Goal: Complete application form

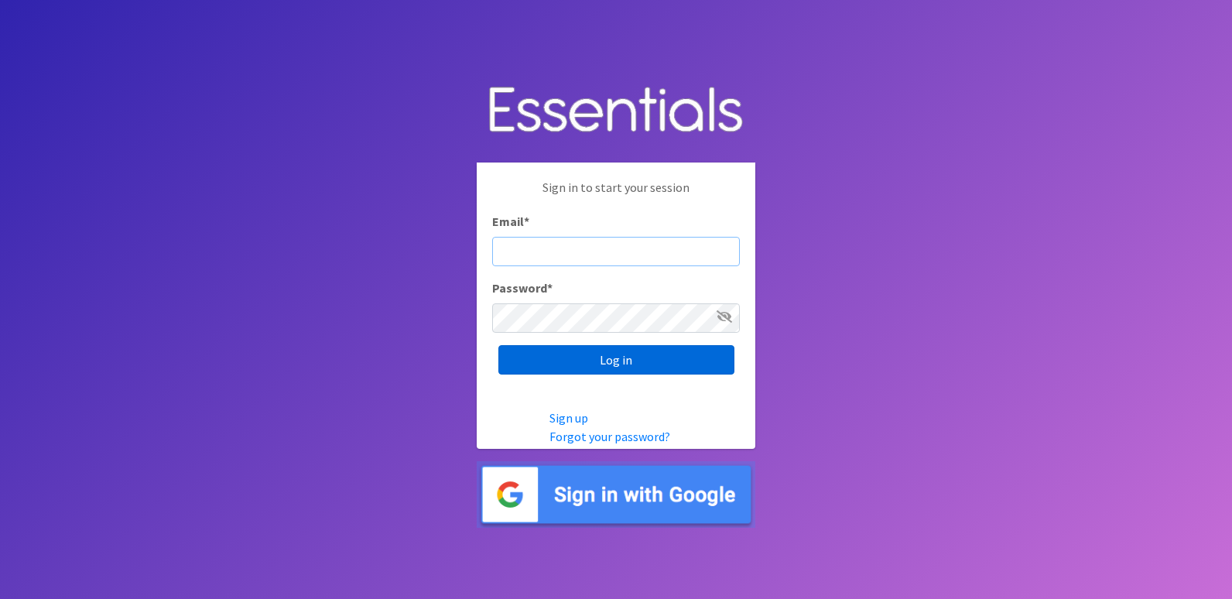
type input "[EMAIL_ADDRESS][DOMAIN_NAME]"
click at [539, 357] on input "Log in" at bounding box center [616, 359] width 236 height 29
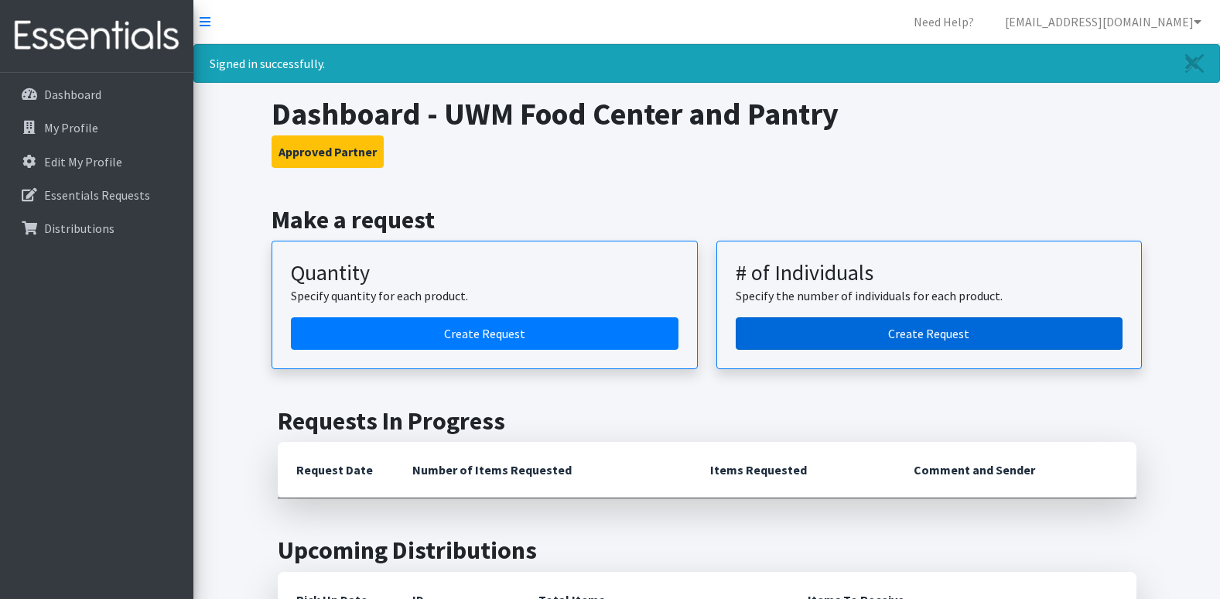
click at [928, 342] on link "Create Request" at bounding box center [930, 333] width 388 height 32
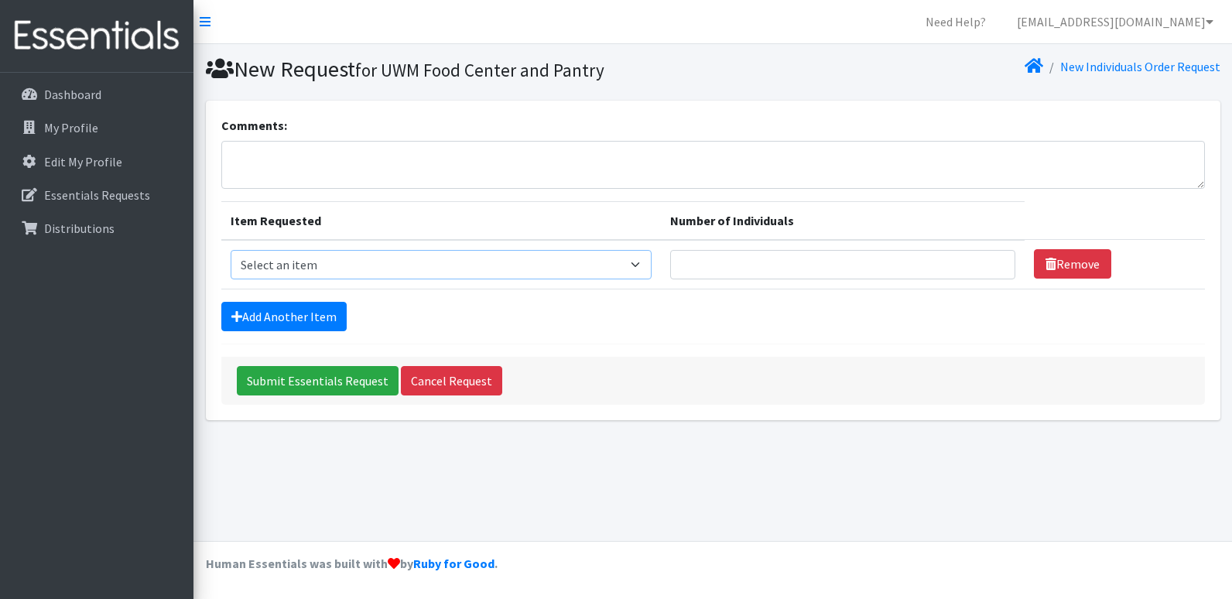
click at [412, 270] on select "Select an item Adult Briefs (Medium) Adult Briefs (XL) Adult Briefs (XS) Adult …" at bounding box center [441, 264] width 421 height 29
select select "4634"
click at [231, 250] on select "Select an item Adult Briefs (Medium) Adult Briefs (XL) Adult Briefs (XS) Adult …" at bounding box center [441, 264] width 421 height 29
click at [320, 325] on link "Add Another Item" at bounding box center [283, 316] width 125 height 29
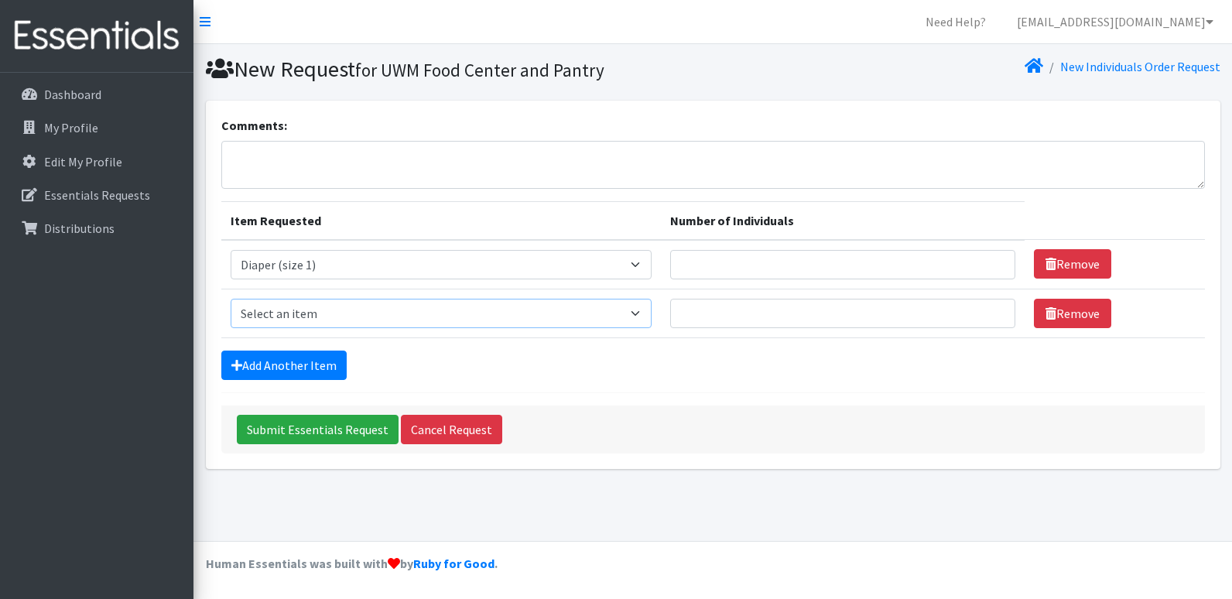
click at [320, 314] on select "Select an item Adult Briefs (Medium) Adult Briefs (XL) Adult Briefs (XS) Adult …" at bounding box center [441, 313] width 421 height 29
select select "4633"
click at [231, 299] on select "Select an item Adult Briefs (Medium) Adult Briefs (XL) Adult Briefs (XS) Adult …" at bounding box center [441, 313] width 421 height 29
click at [275, 367] on link "Add Another Item" at bounding box center [283, 365] width 125 height 29
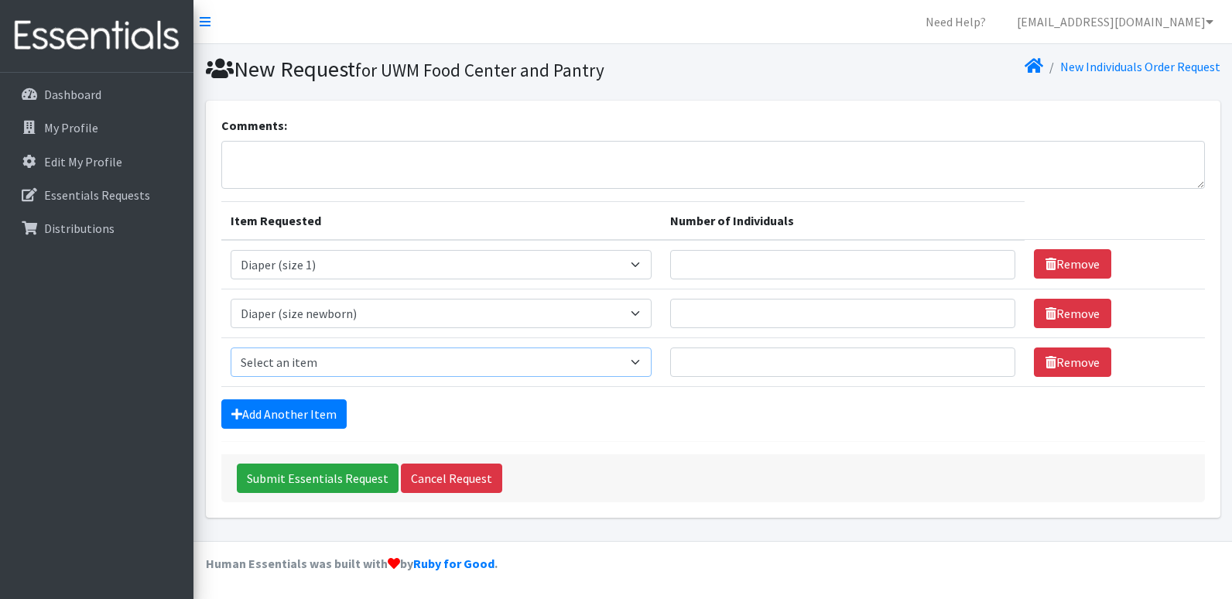
click at [275, 367] on select "Select an item Adult Briefs (Medium) Adult Briefs (XL) Adult Briefs (XS) Adult …" at bounding box center [441, 361] width 421 height 29
select select "4644"
click at [231, 347] on select "Select an item Adult Briefs (Medium) Adult Briefs (XL) Adult Briefs (XS) Adult …" at bounding box center [441, 361] width 421 height 29
click at [303, 405] on link "Add Another Item" at bounding box center [283, 413] width 125 height 29
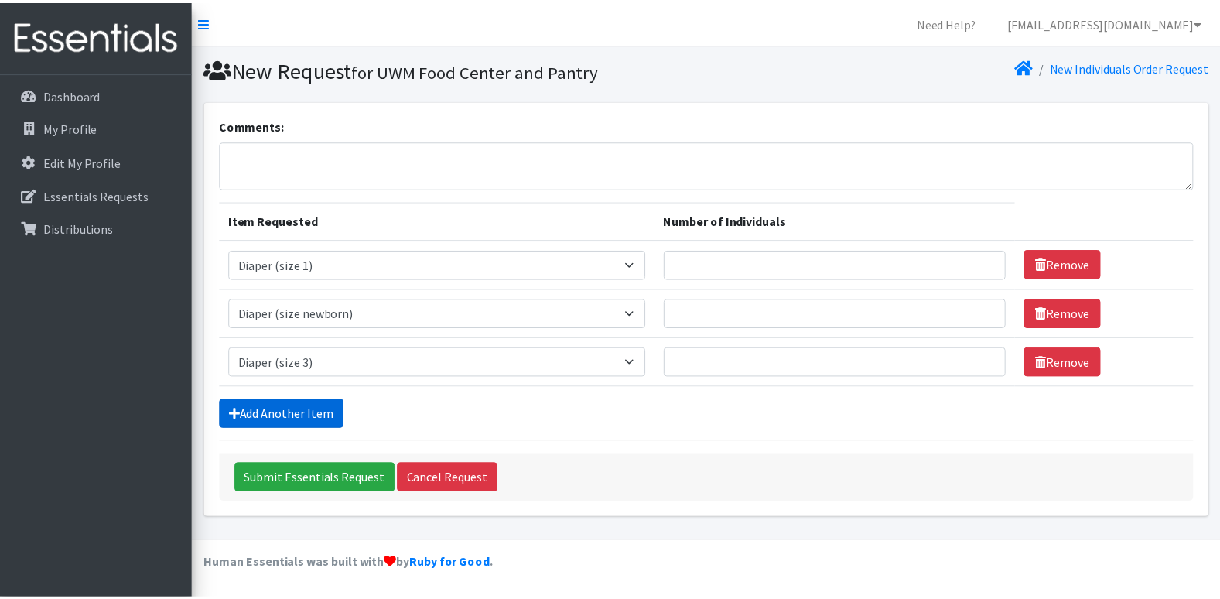
scroll to position [38, 0]
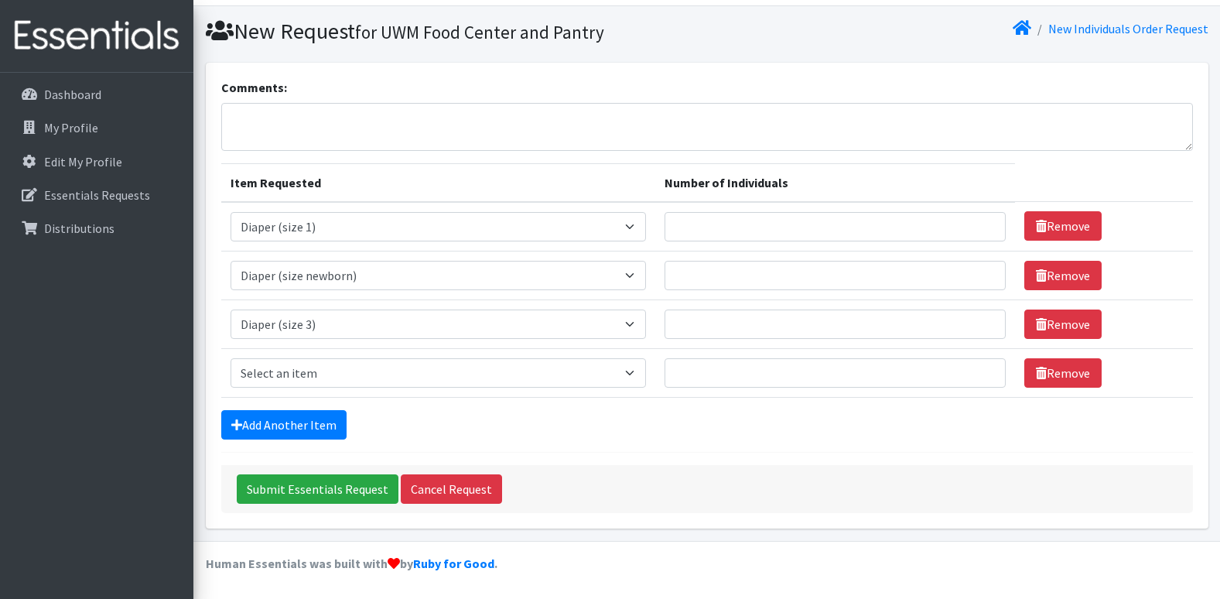
click at [320, 354] on td "Item Requested Select an item Adult Briefs (Medium) Adult Briefs (XL) Adult Bri…" at bounding box center [438, 372] width 434 height 49
click at [322, 360] on select "Select an item Adult Briefs (Medium) Adult Briefs (XL) Adult Briefs (XS) Adult …" at bounding box center [439, 372] width 416 height 29
select select "4645"
click at [231, 358] on select "Select an item Adult Briefs (Medium) Adult Briefs (XL) Adult Briefs (XS) Adult …" at bounding box center [439, 372] width 416 height 29
click at [290, 419] on link "Add Another Item" at bounding box center [283, 424] width 125 height 29
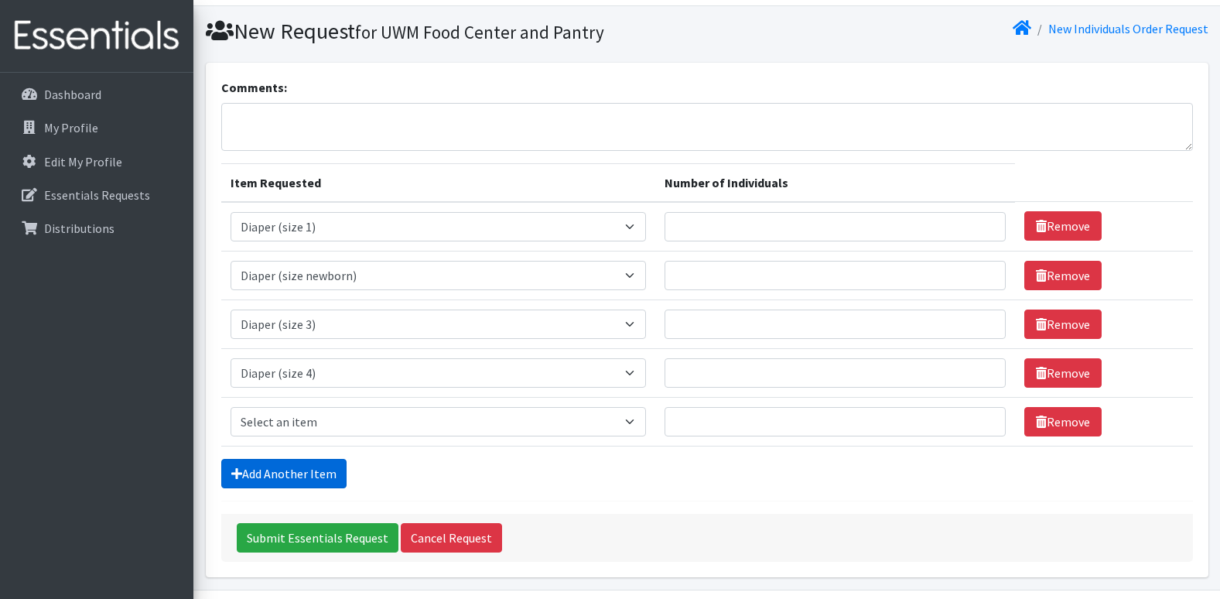
scroll to position [87, 0]
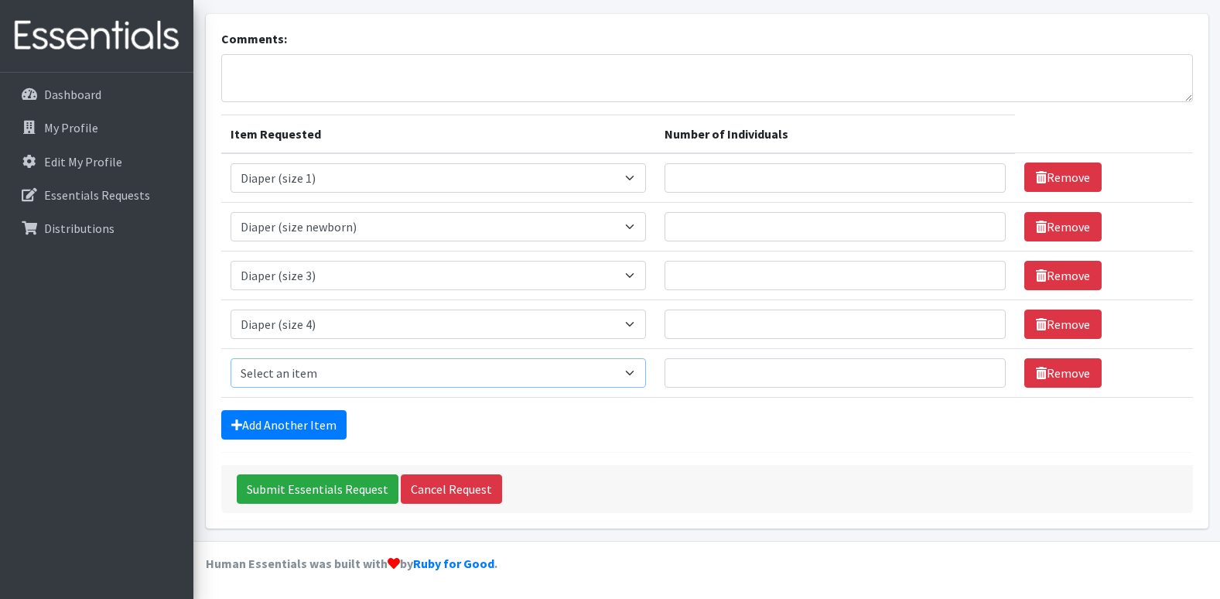
click at [303, 365] on select "Select an item Adult Briefs (Medium) Adult Briefs (XL) Adult Briefs (XS) Adult …" at bounding box center [439, 372] width 416 height 29
select select "4646"
click at [231, 358] on select "Select an item Adult Briefs (Medium) Adult Briefs (XL) Adult Briefs (XS) Adult …" at bounding box center [439, 372] width 416 height 29
click at [293, 412] on link "Add Another Item" at bounding box center [283, 424] width 125 height 29
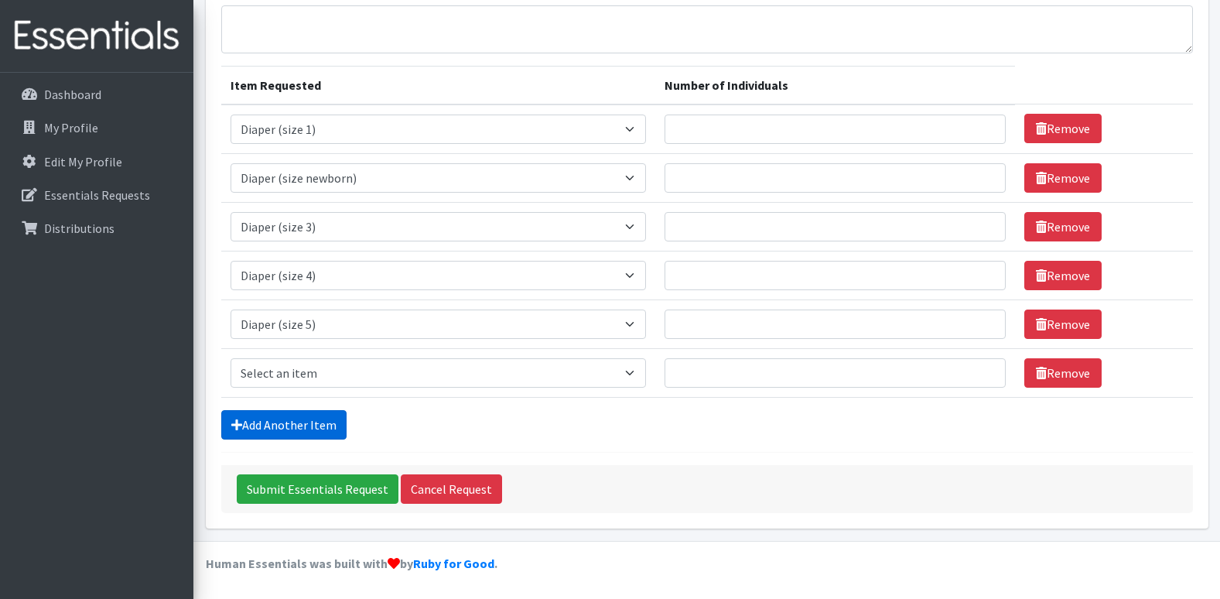
click at [296, 433] on link "Add Another Item" at bounding box center [283, 424] width 125 height 29
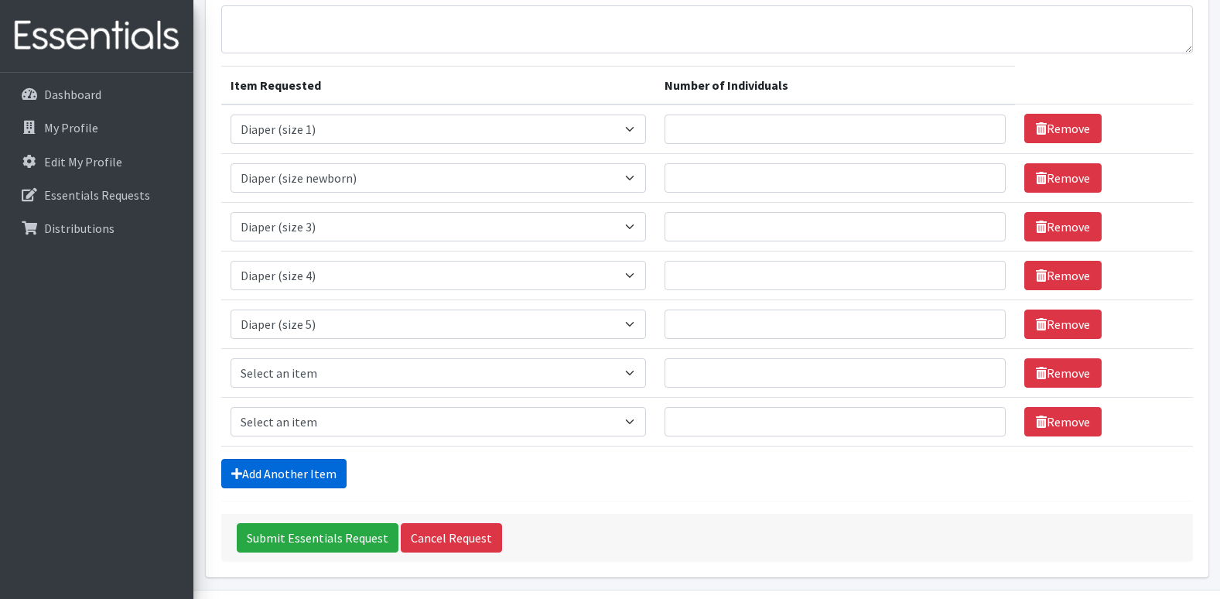
scroll to position [184, 0]
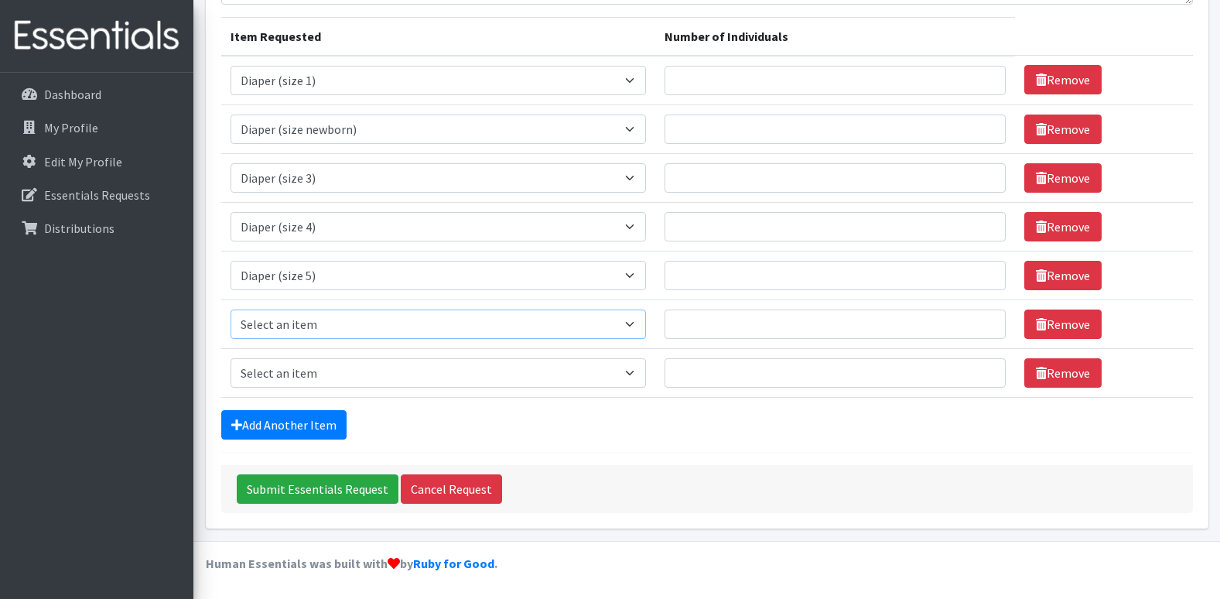
click at [330, 327] on select "Select an item Adult Briefs (Medium) Adult Briefs (XL) Adult Briefs (XS) Adult …" at bounding box center [439, 324] width 416 height 29
select select "4649"
click at [231, 310] on select "Select an item Adult Briefs (Medium) Adult Briefs (XL) Adult Briefs (XS) Adult …" at bounding box center [439, 324] width 416 height 29
click at [311, 388] on td "Item Requested Select an item Adult Briefs (Medium) Adult Briefs (XL) Adult Bri…" at bounding box center [438, 372] width 434 height 49
click at [312, 374] on select "Select an item Adult Briefs (Medium) Adult Briefs (XL) Adult Briefs (XS) Adult …" at bounding box center [439, 372] width 416 height 29
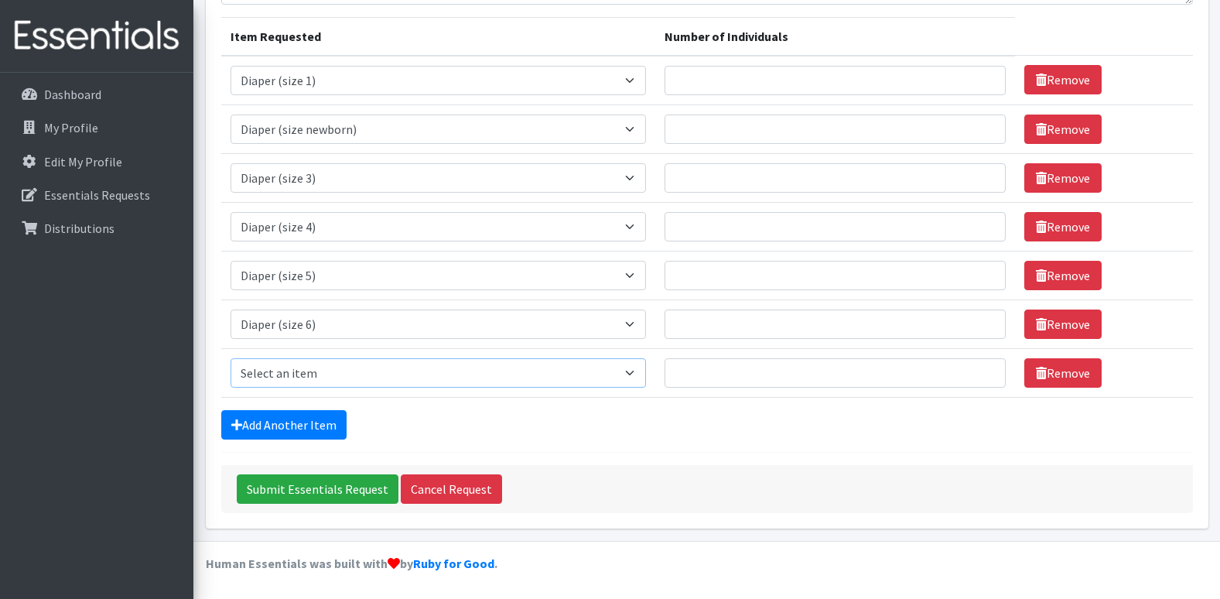
select select "5865"
click at [231, 358] on select "Select an item Adult Briefs (Medium) Adult Briefs (XL) Adult Briefs (XS) Adult …" at bounding box center [439, 372] width 416 height 29
click at [324, 435] on link "Add Another Item" at bounding box center [283, 424] width 125 height 29
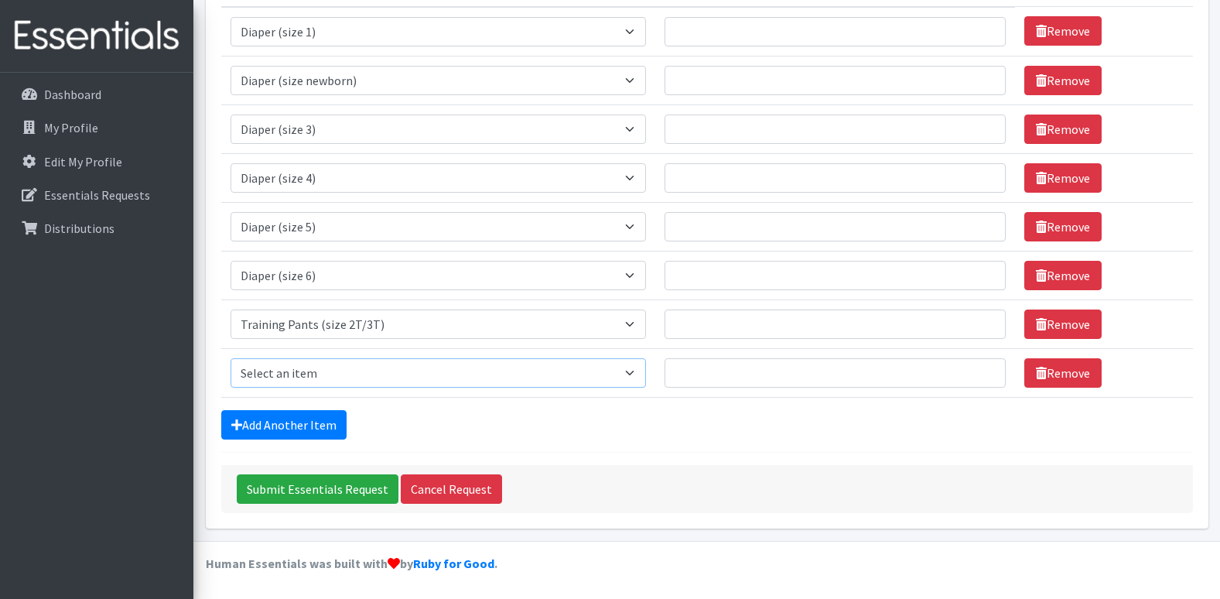
click at [329, 381] on select "Select an item Adult Briefs (Medium) Adult Briefs (XL) Adult Briefs (XS) Adult …" at bounding box center [439, 372] width 416 height 29
select select "5866"
click at [231, 358] on select "Select an item Adult Briefs (Medium) Adult Briefs (XL) Adult Briefs (XS) Adult …" at bounding box center [439, 372] width 416 height 29
click at [279, 419] on link "Add Another Item" at bounding box center [283, 424] width 125 height 29
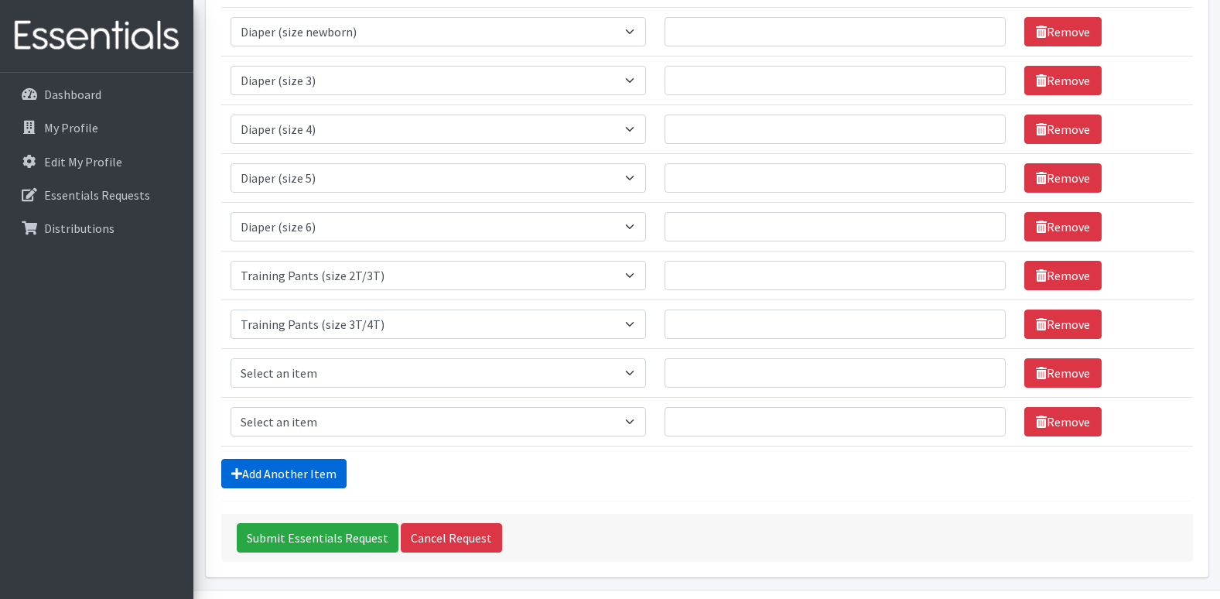
scroll to position [330, 0]
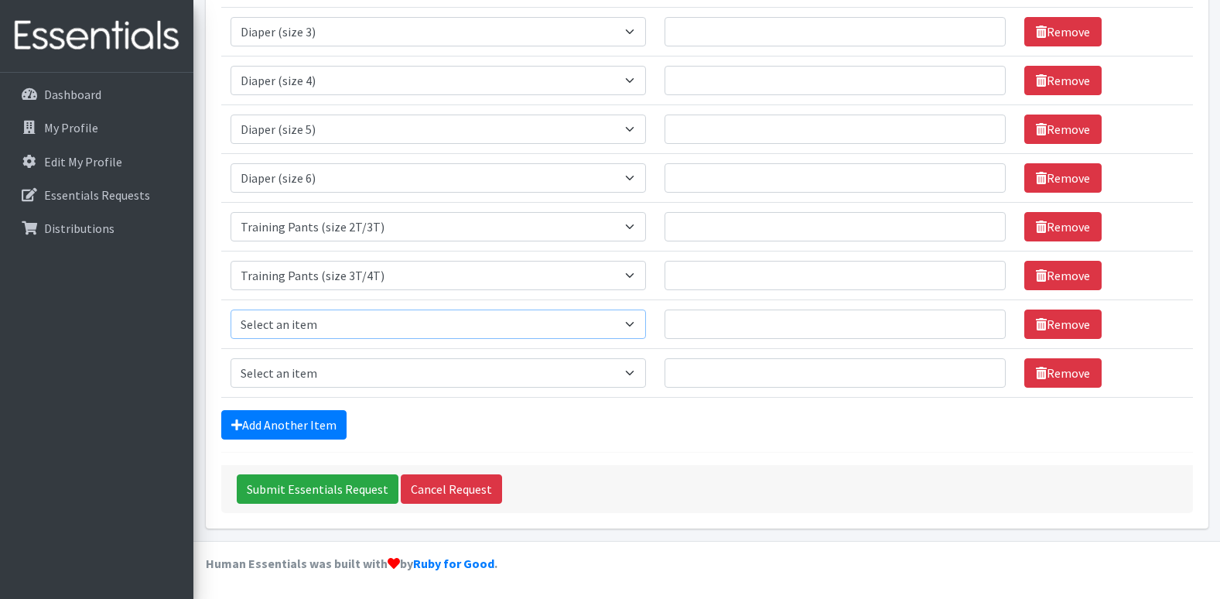
click at [294, 327] on select "Select an item Adult Briefs (Medium) Adult Briefs (XL) Adult Briefs (XS) Adult …" at bounding box center [439, 324] width 416 height 29
select select "4665"
click at [231, 310] on select "Select an item Adult Briefs (Medium) Adult Briefs (XL) Adult Briefs (XS) Adult …" at bounding box center [439, 324] width 416 height 29
click at [332, 421] on link "Add Another Item" at bounding box center [283, 424] width 125 height 29
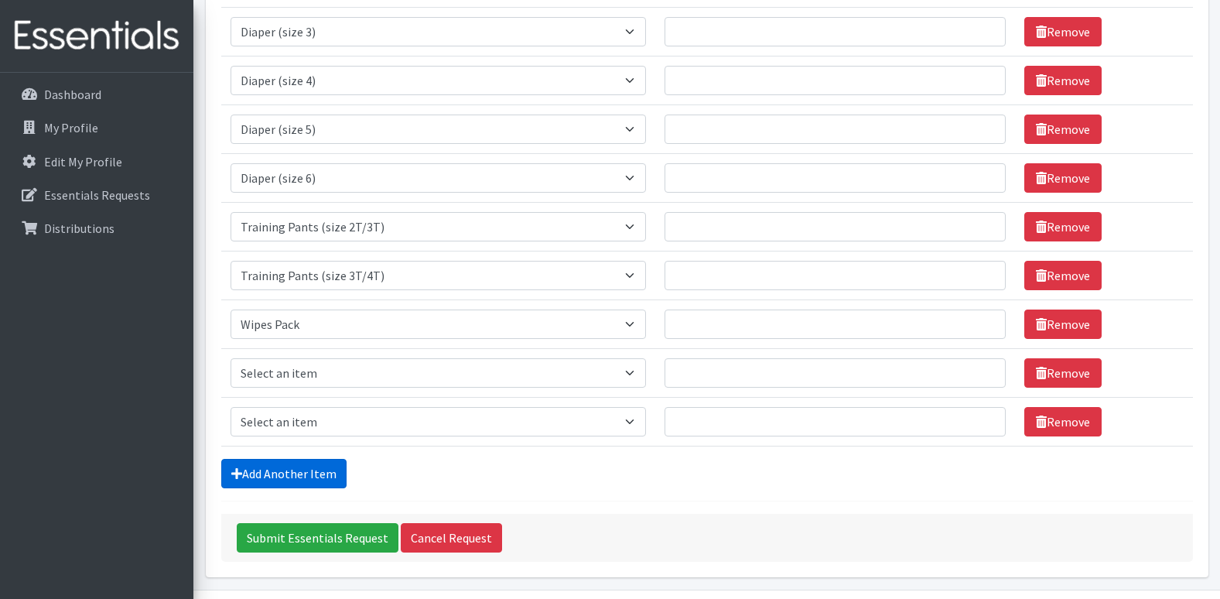
scroll to position [379, 0]
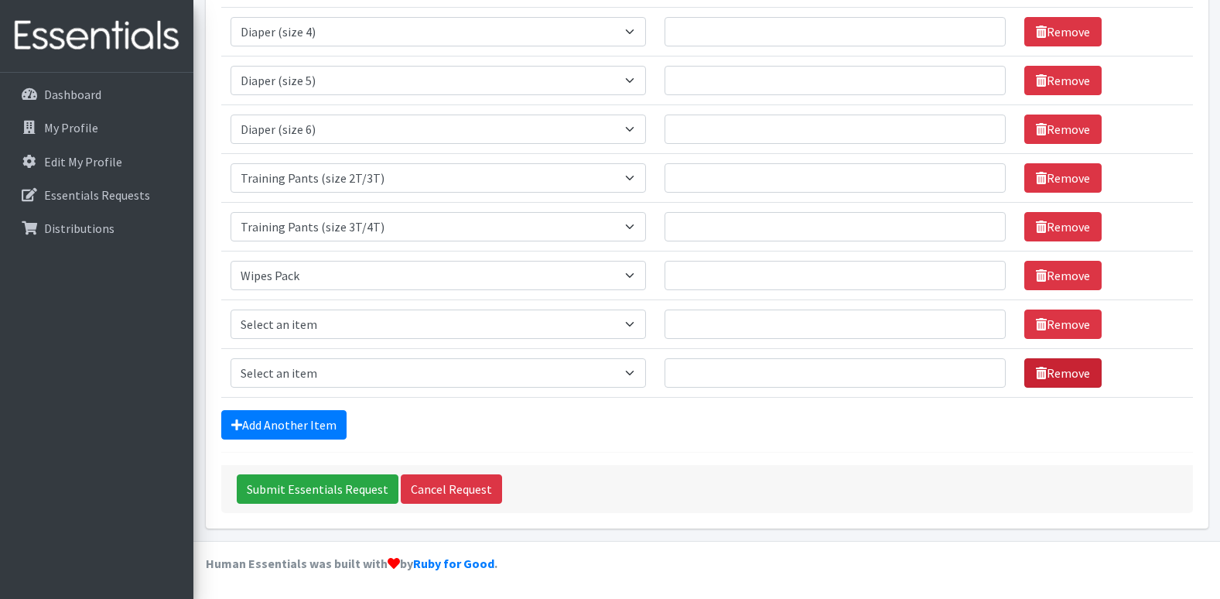
click at [1086, 374] on link "Remove" at bounding box center [1062, 372] width 77 height 29
click at [358, 374] on select "Select an item Adult Briefs (Medium) Adult Briefs (XL) Adult Briefs (XS) Adult …" at bounding box center [439, 372] width 416 height 29
select select "12686"
click at [231, 358] on select "Select an item Adult Briefs (Medium) Adult Briefs (XL) Adult Briefs (XS) Adult …" at bounding box center [439, 372] width 416 height 29
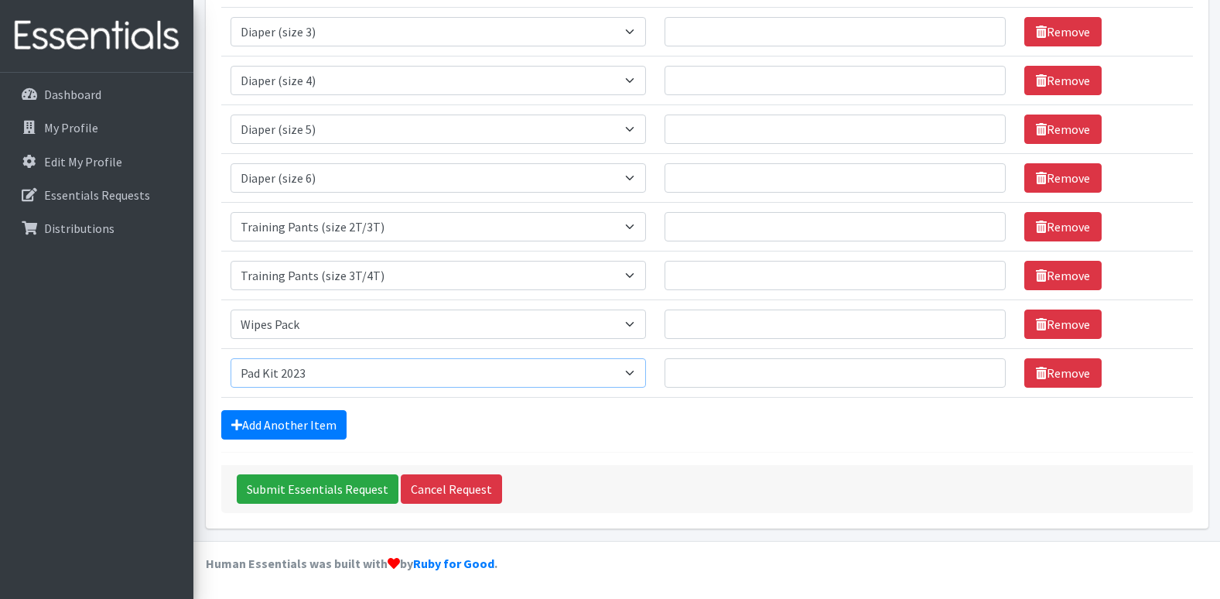
click at [374, 381] on select "Select an item Adult Briefs (Medium) Adult Briefs (XL) Adult Briefs (XS) Adult …" at bounding box center [439, 372] width 416 height 29
click at [231, 358] on select "Select an item Adult Briefs (Medium) Adult Briefs (XL) Adult Briefs (XS) Adult …" at bounding box center [439, 372] width 416 height 29
click at [802, 470] on div "Submit Essentials Request Cancel Request" at bounding box center [707, 489] width 972 height 48
click at [781, 392] on td "Number of Individuals" at bounding box center [835, 372] width 360 height 49
click at [785, 369] on input "Number of Individuals" at bounding box center [835, 372] width 341 height 29
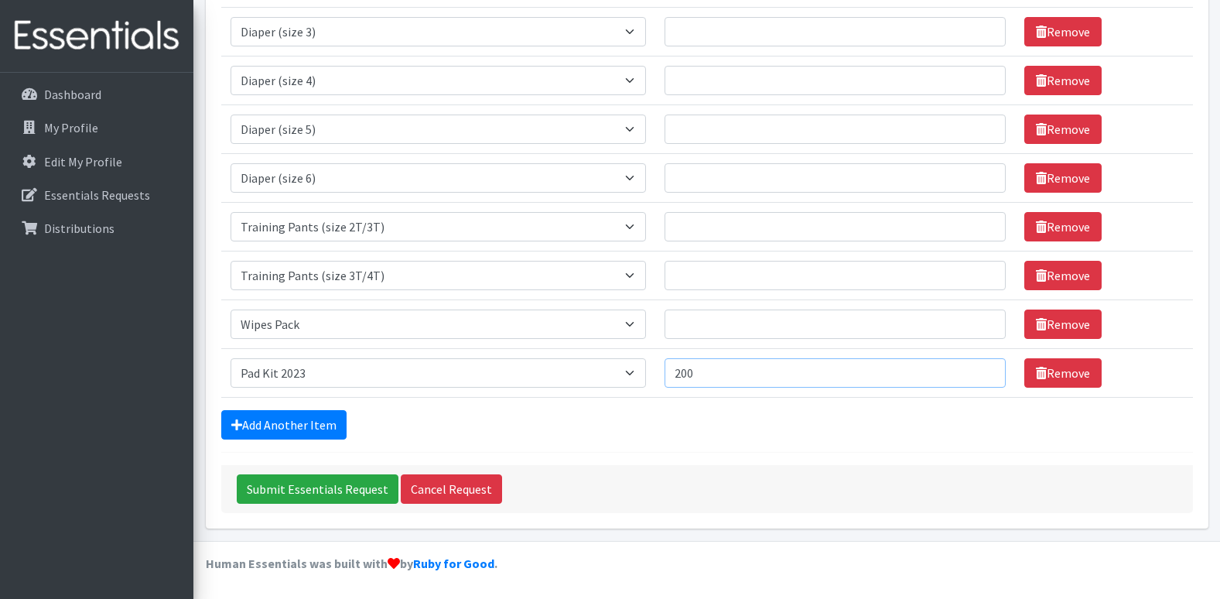
type input "200"
click at [861, 333] on input "Number of Individuals" at bounding box center [835, 324] width 341 height 29
type input "60"
click at [812, 285] on input "Number of Individuals" at bounding box center [835, 275] width 341 height 29
type input "6"
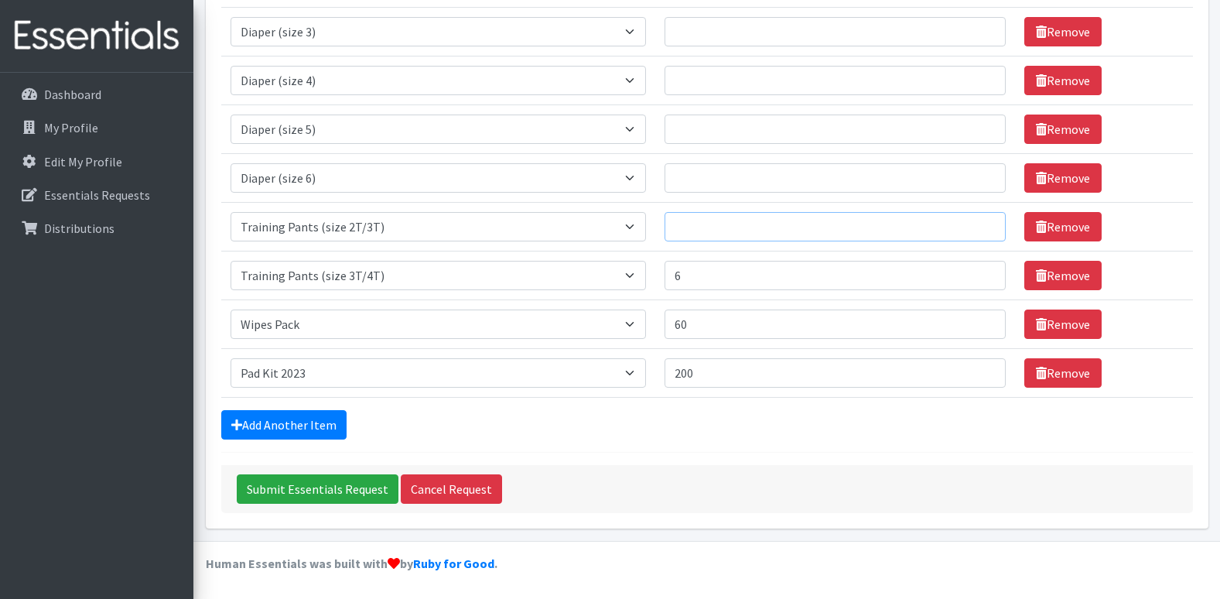
click at [781, 227] on input "Number of Individuals" at bounding box center [835, 226] width 341 height 29
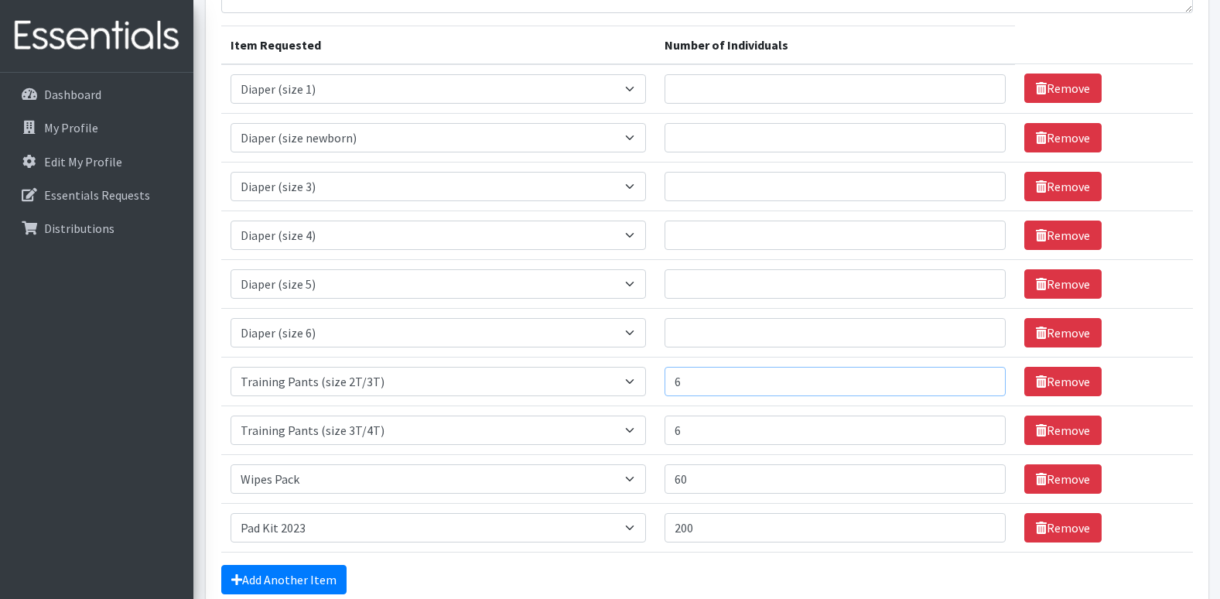
type input "6"
click at [753, 331] on input "Number of Individuals" at bounding box center [835, 332] width 341 height 29
click at [737, 102] on input "Number of Individuals" at bounding box center [835, 88] width 341 height 29
type input "10"
click at [764, 159] on td "Number of Individuals" at bounding box center [835, 137] width 360 height 49
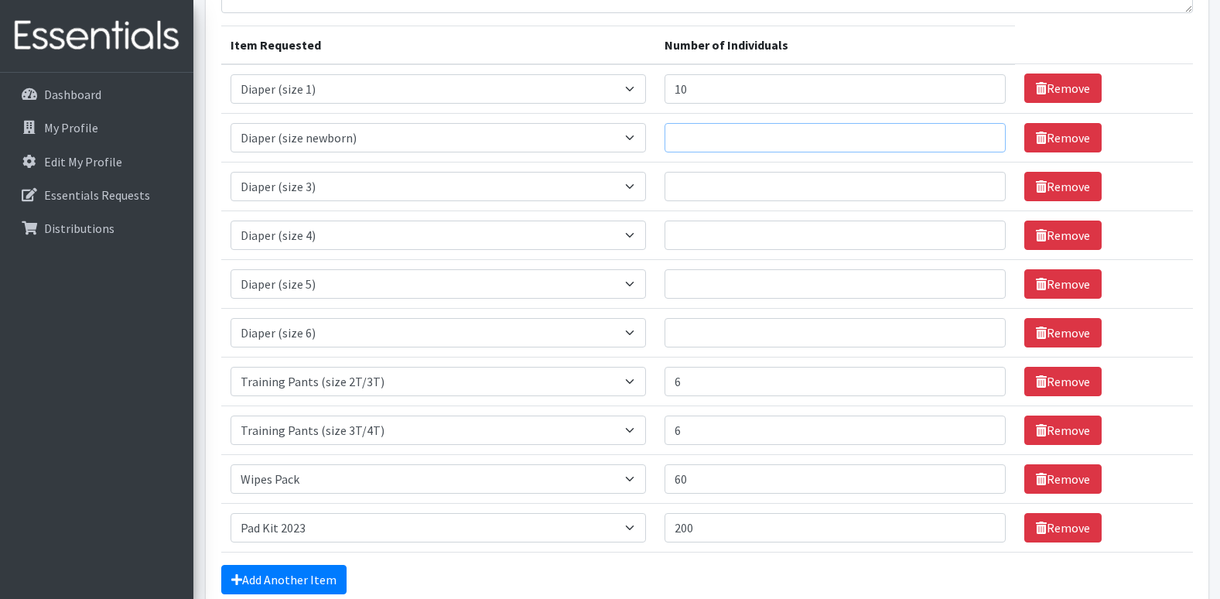
click at [764, 139] on input "Number of Individuals" at bounding box center [835, 137] width 341 height 29
type input "5"
click at [750, 193] on input "Number of Individuals" at bounding box center [835, 186] width 341 height 29
type input "12"
click at [720, 227] on input "Number of Individuals" at bounding box center [835, 235] width 341 height 29
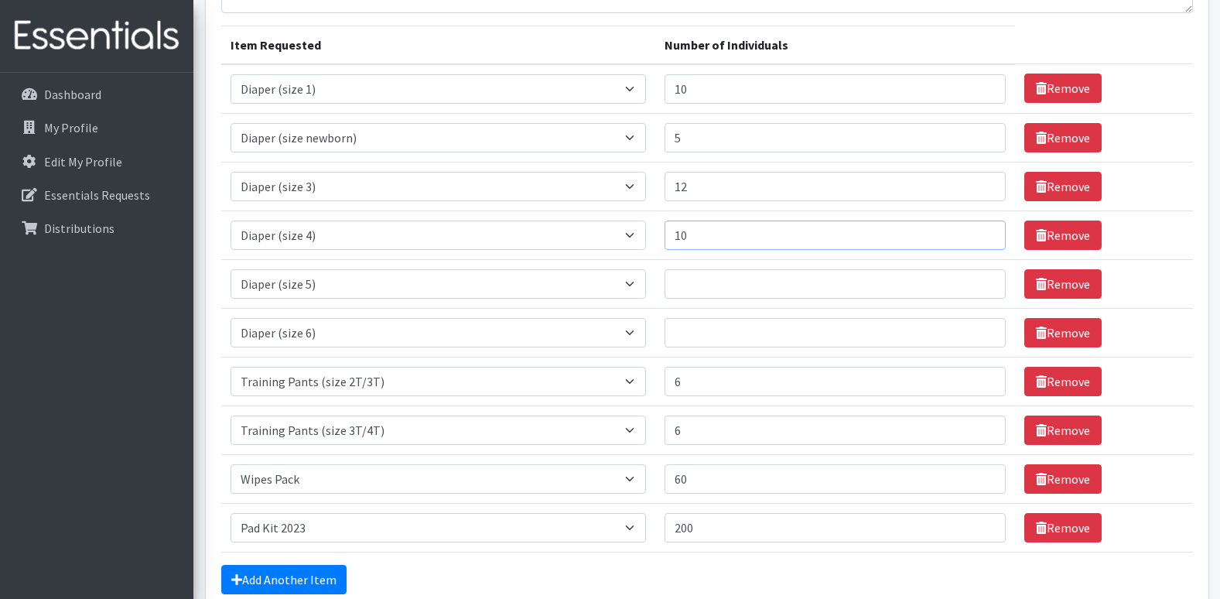
type input "10"
click at [704, 300] on td "Number of Individuals" at bounding box center [835, 283] width 360 height 49
click at [706, 283] on input "Number of Individuals" at bounding box center [835, 283] width 341 height 29
type input "10"
click at [715, 328] on input "Number of Individuals" at bounding box center [835, 332] width 341 height 29
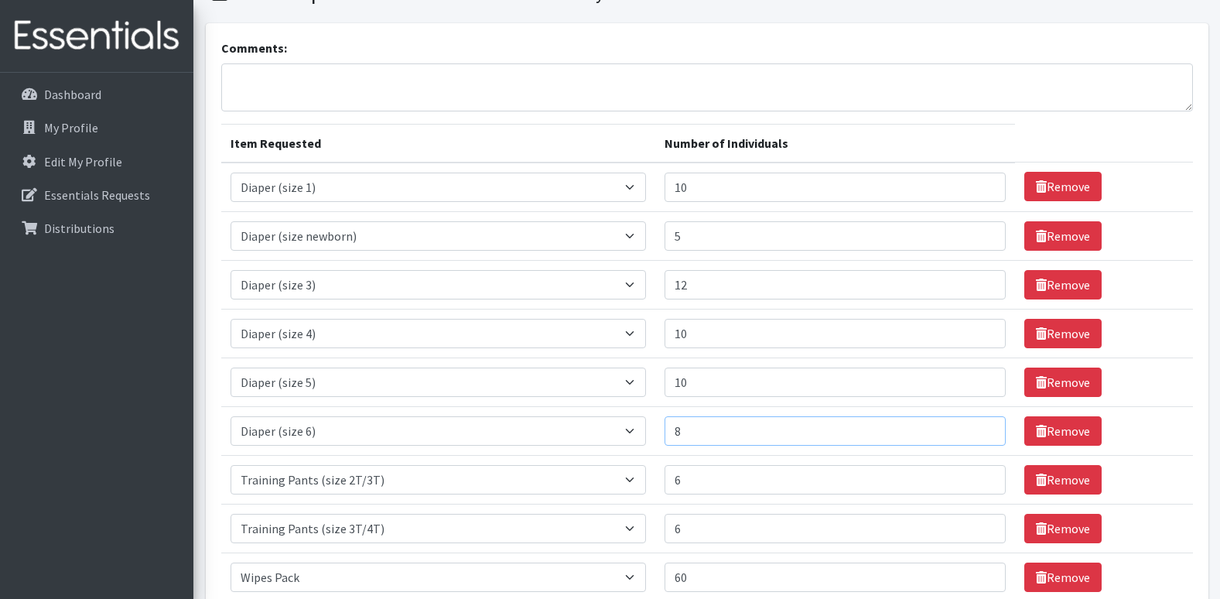
scroll to position [330, 0]
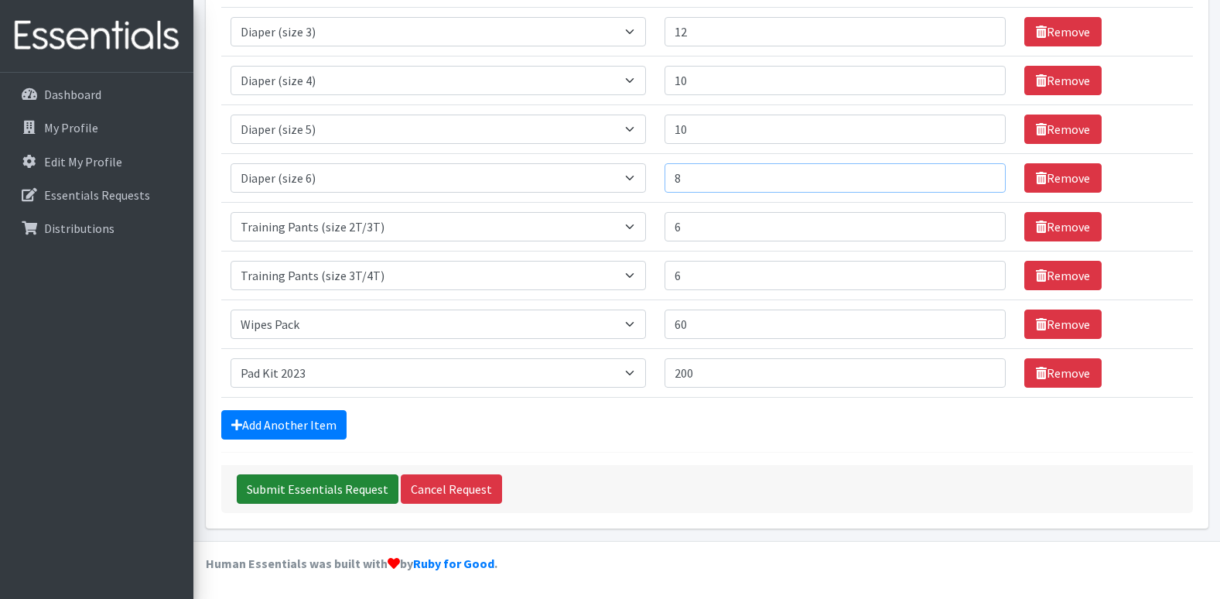
type input "8"
click at [314, 493] on input "Submit Essentials Request" at bounding box center [318, 488] width 162 height 29
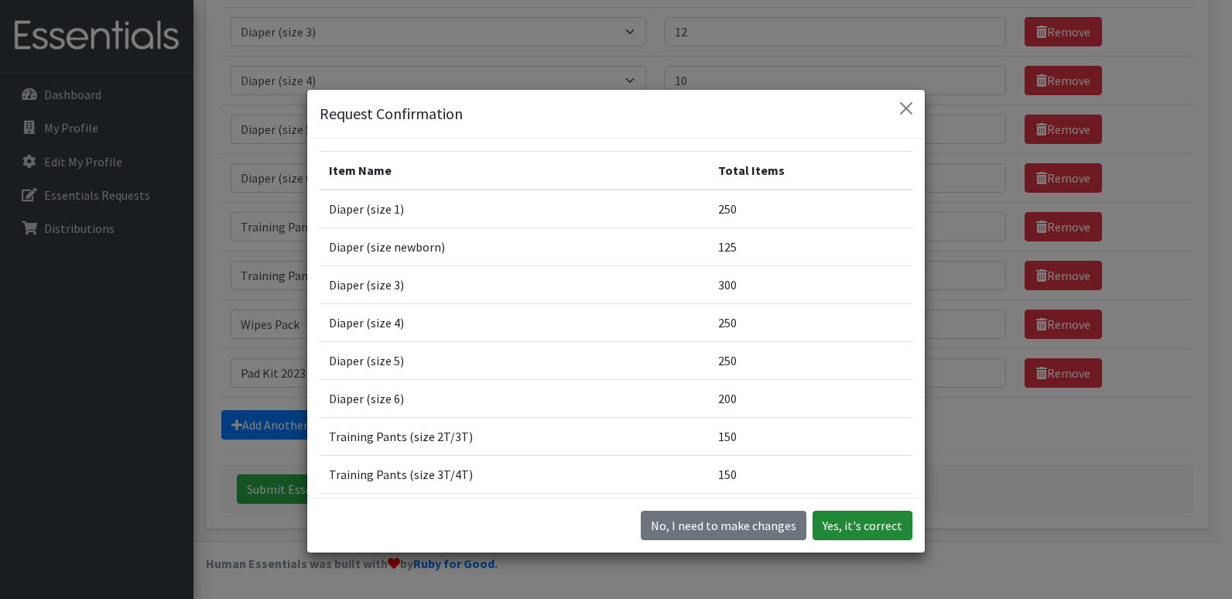
click at [898, 528] on button "Yes, it's correct" at bounding box center [862, 525] width 100 height 29
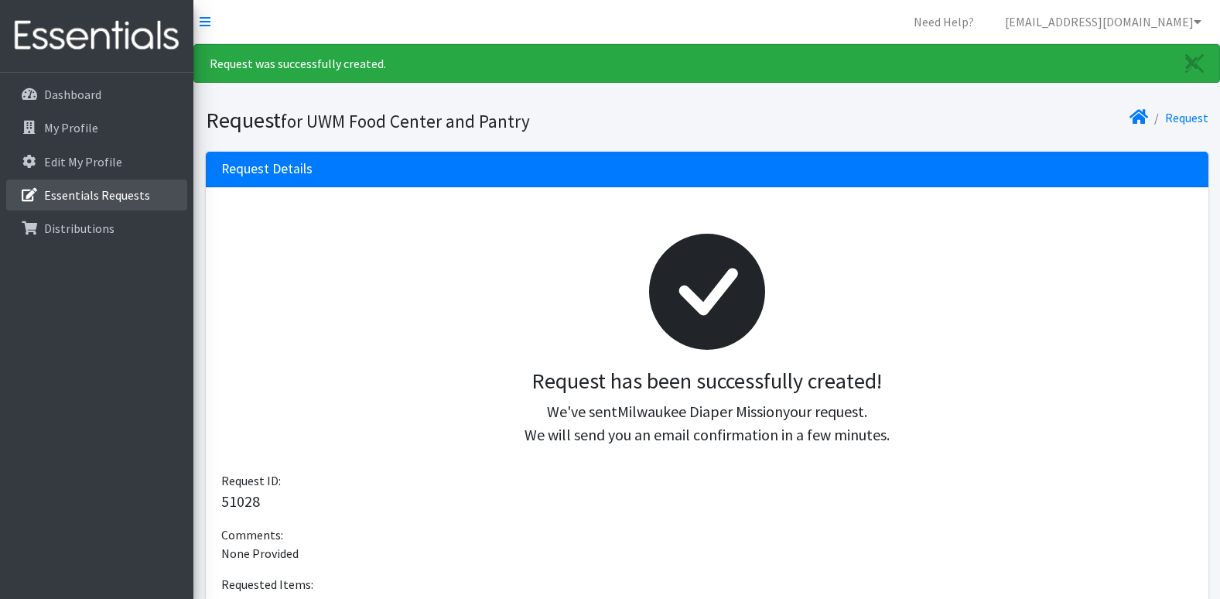
click at [125, 185] on link "Essentials Requests" at bounding box center [96, 195] width 181 height 31
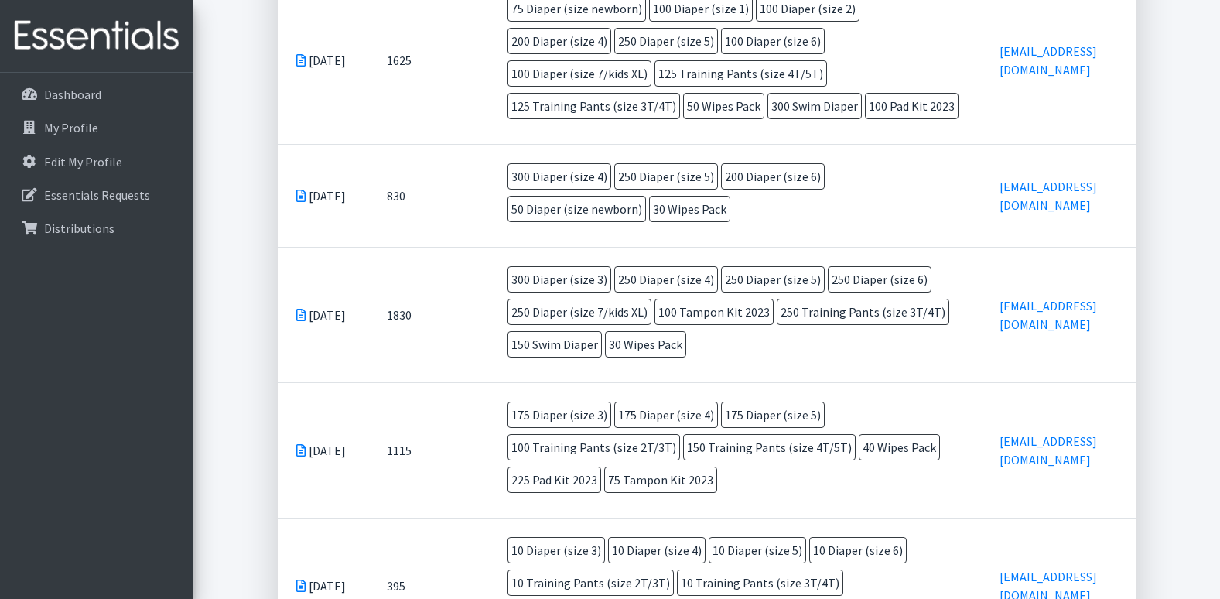
scroll to position [155, 0]
